Goal: Navigation & Orientation: Go to known website

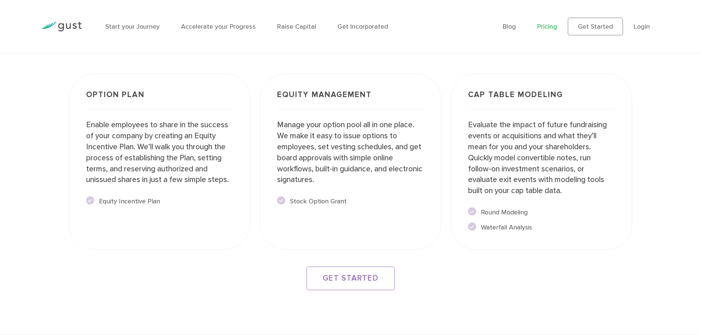
scroll to position [1324, 0]
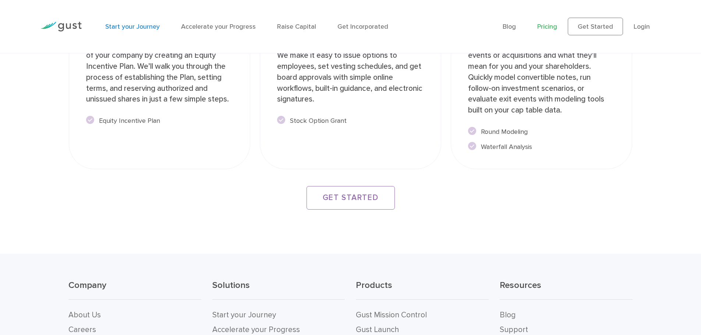
click at [149, 26] on link "Start your Journey" at bounding box center [132, 27] width 54 height 8
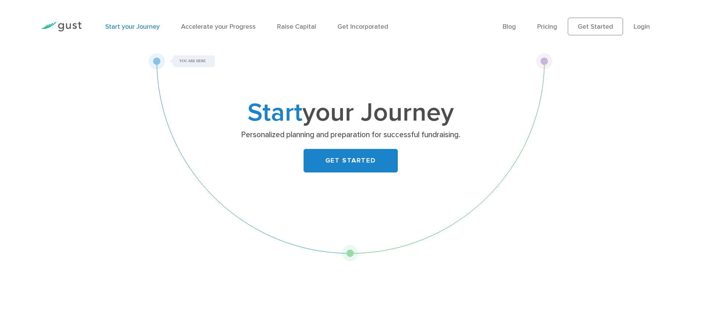
click at [640, 31] on li "Login" at bounding box center [641, 27] width 16 height 10
click at [641, 29] on link "Login" at bounding box center [641, 27] width 16 height 8
